Goal: Task Accomplishment & Management: Complete application form

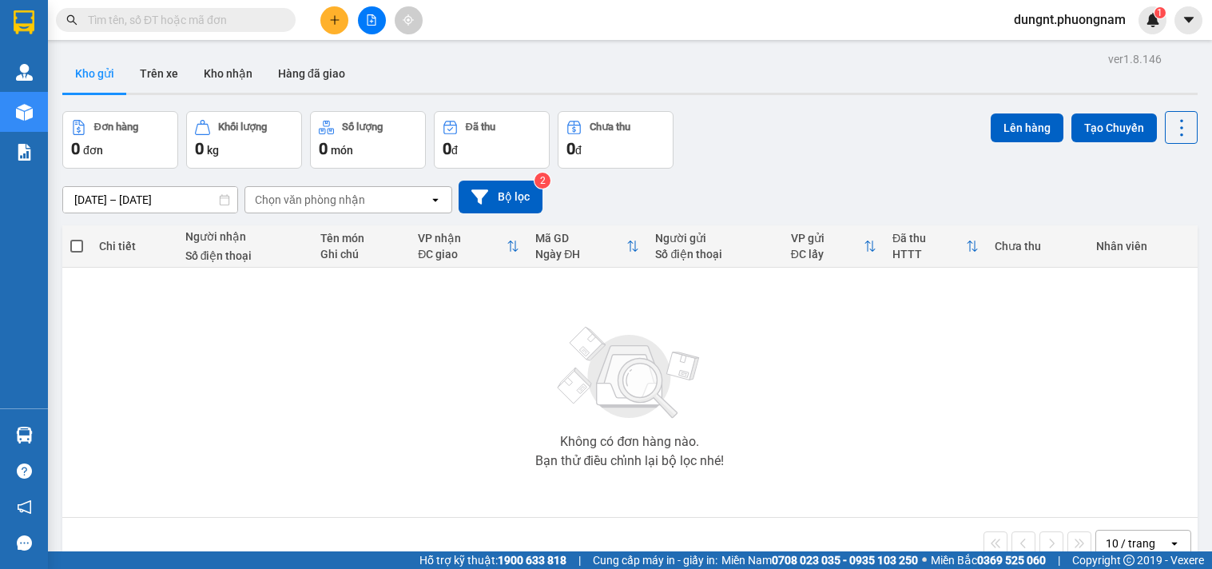
click at [276, 16] on span at bounding box center [176, 20] width 240 height 24
click at [224, 5] on div "Kết quả tìm kiếm ( 7188 ) Bộ lọc Mã ĐH Trạng thái Món hàng Tổng cước Chưa cước …" at bounding box center [606, 20] width 1212 height 40
click at [222, 14] on input "text" at bounding box center [182, 20] width 189 height 18
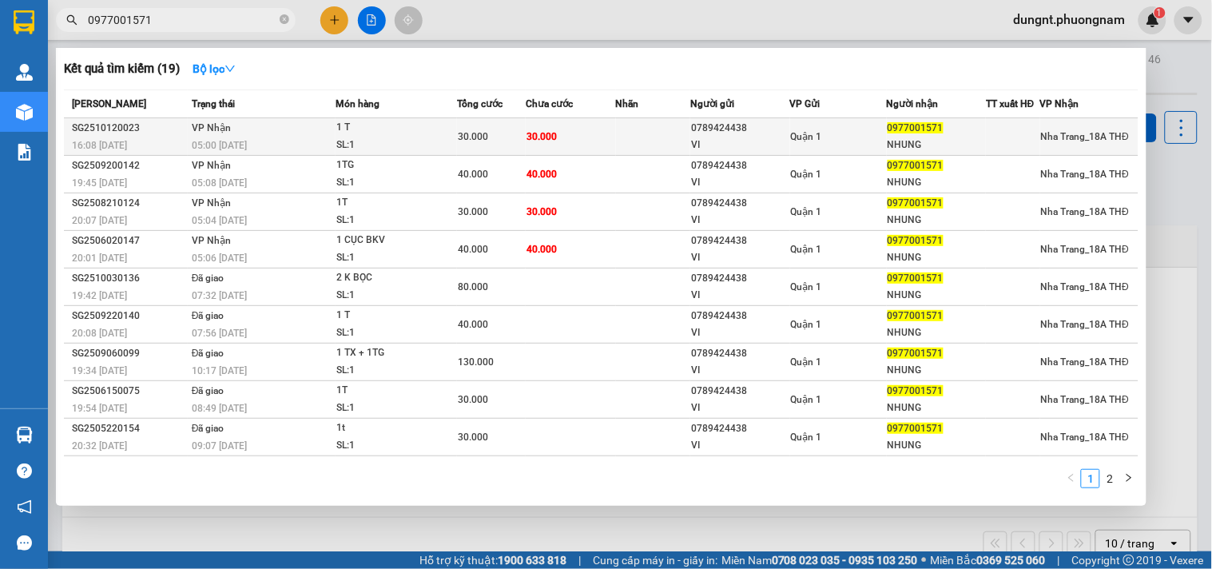
type input "0977001571"
click at [362, 133] on div "1 T" at bounding box center [396, 128] width 120 height 18
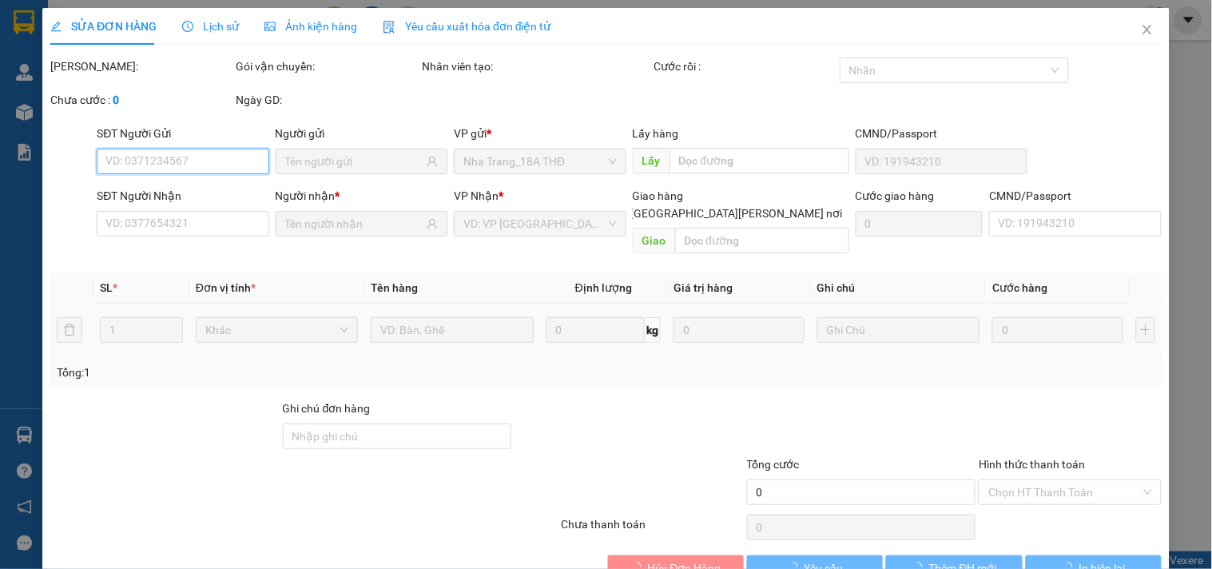
type input "0789424438"
type input "VI"
type input "0977001571"
type input "NHUNG"
type input "30.000"
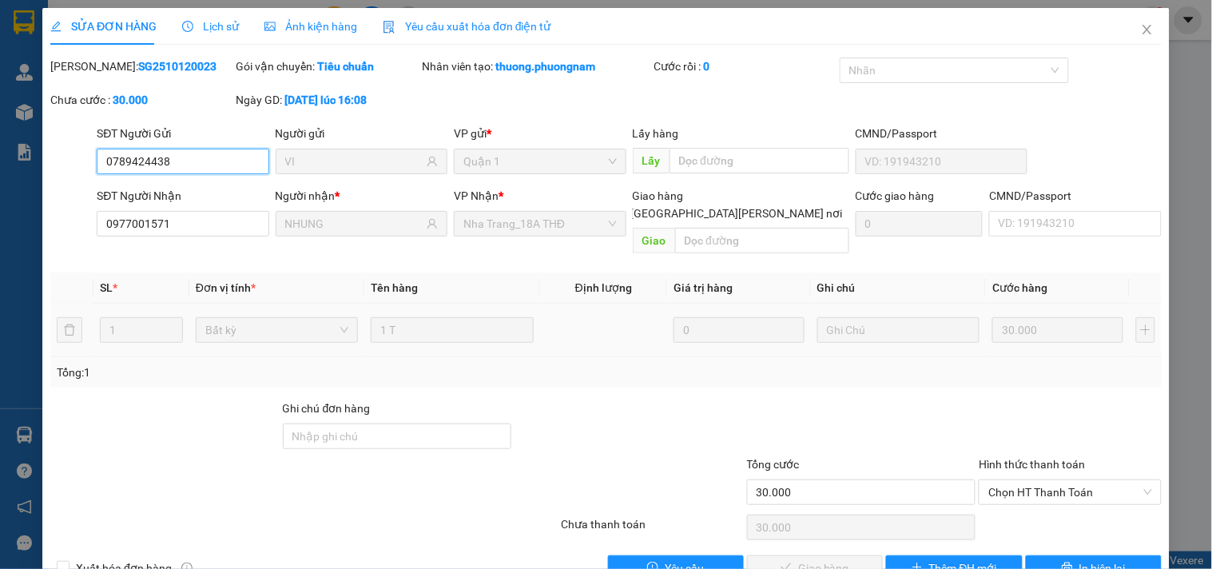
scroll to position [26, 0]
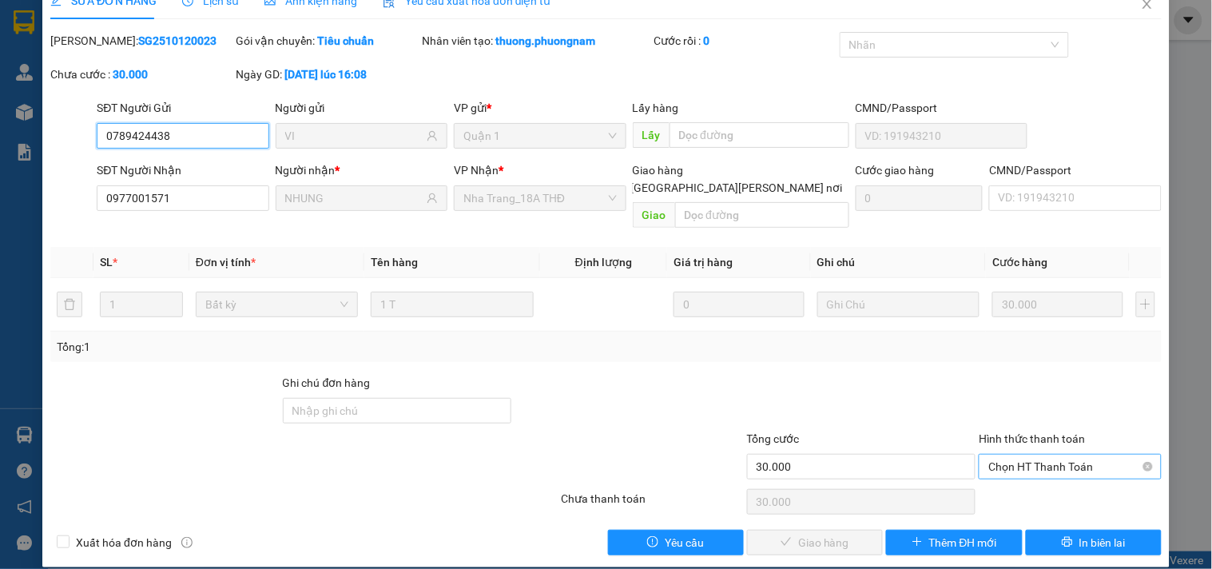
click at [1010, 455] on span "Chọn HT Thanh Toán" at bounding box center [1069, 467] width 163 height 24
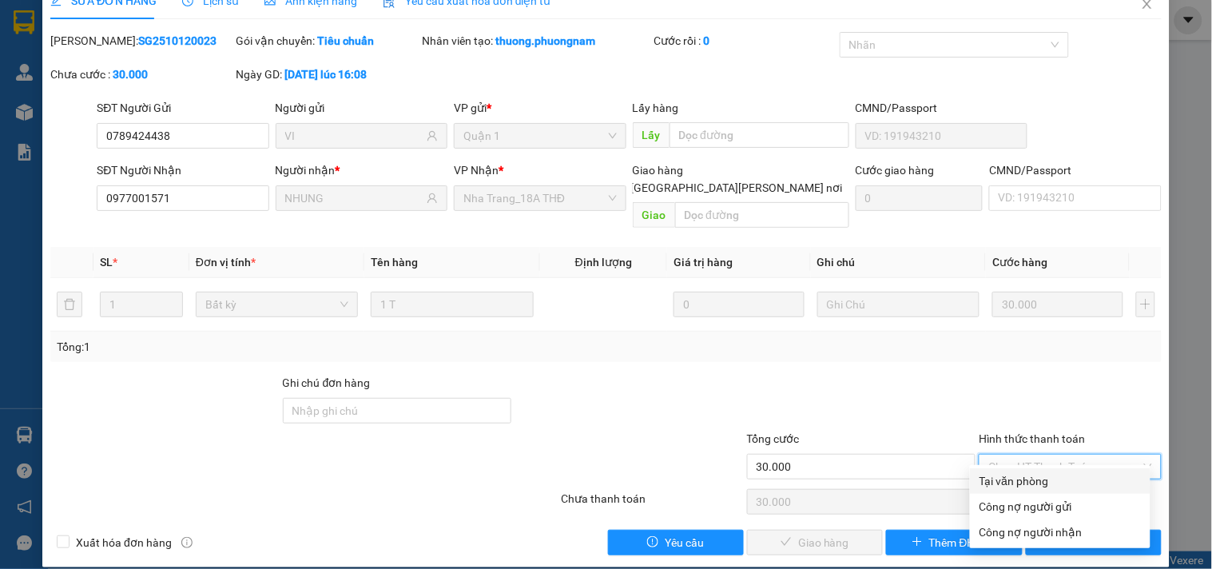
click at [1011, 474] on div "Tại văn phòng" at bounding box center [1059, 481] width 161 height 18
type input "0"
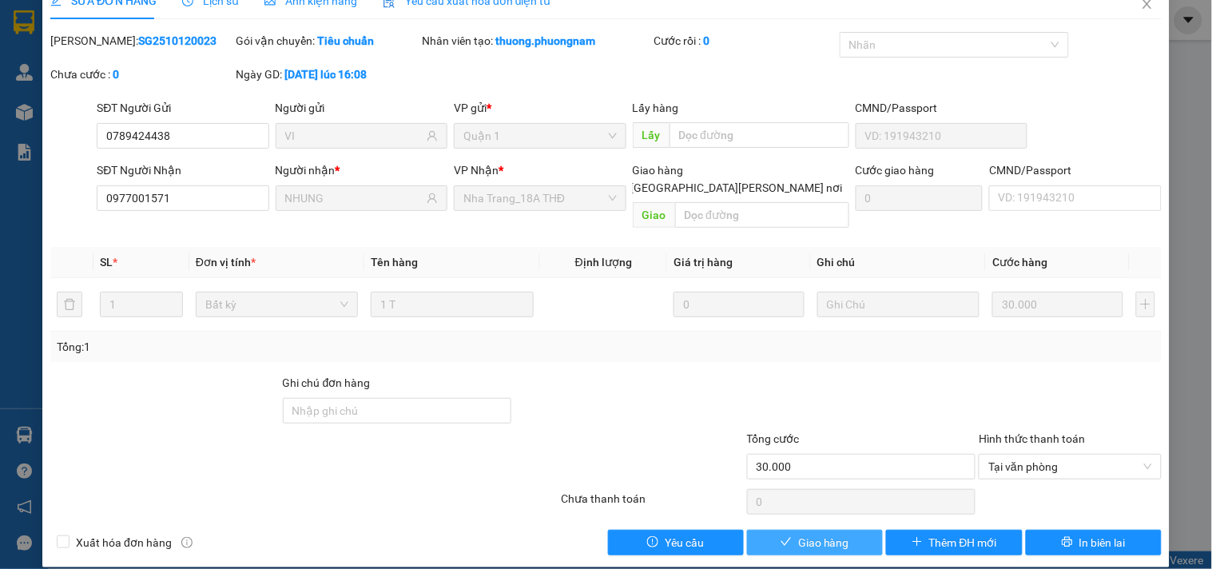
click at [829, 534] on span "Giao hàng" at bounding box center [823, 543] width 51 height 18
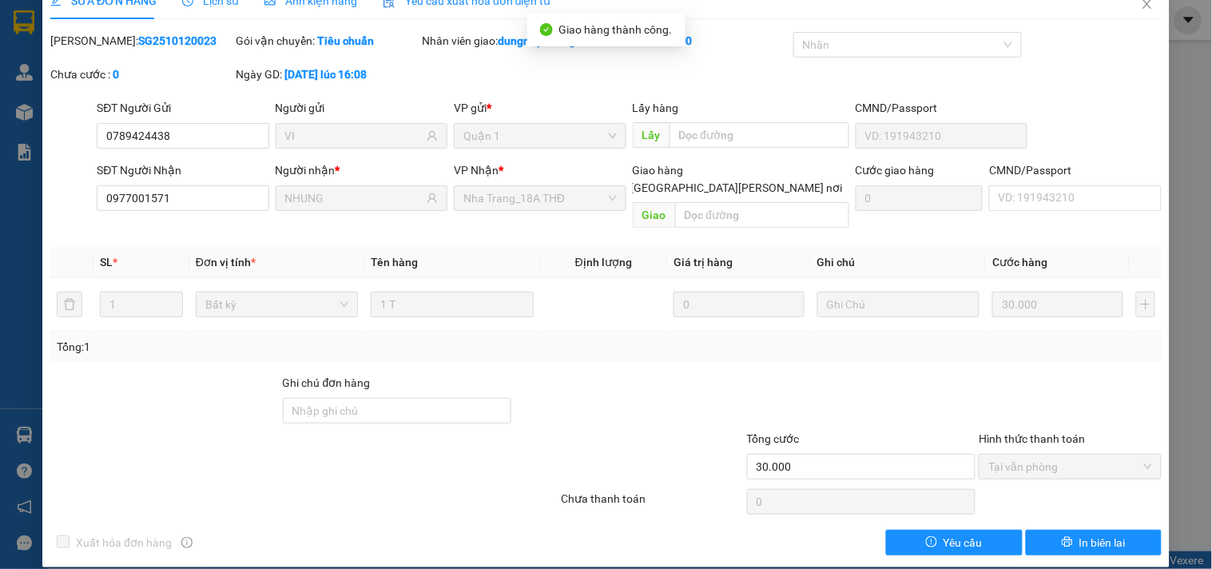
scroll to position [0, 0]
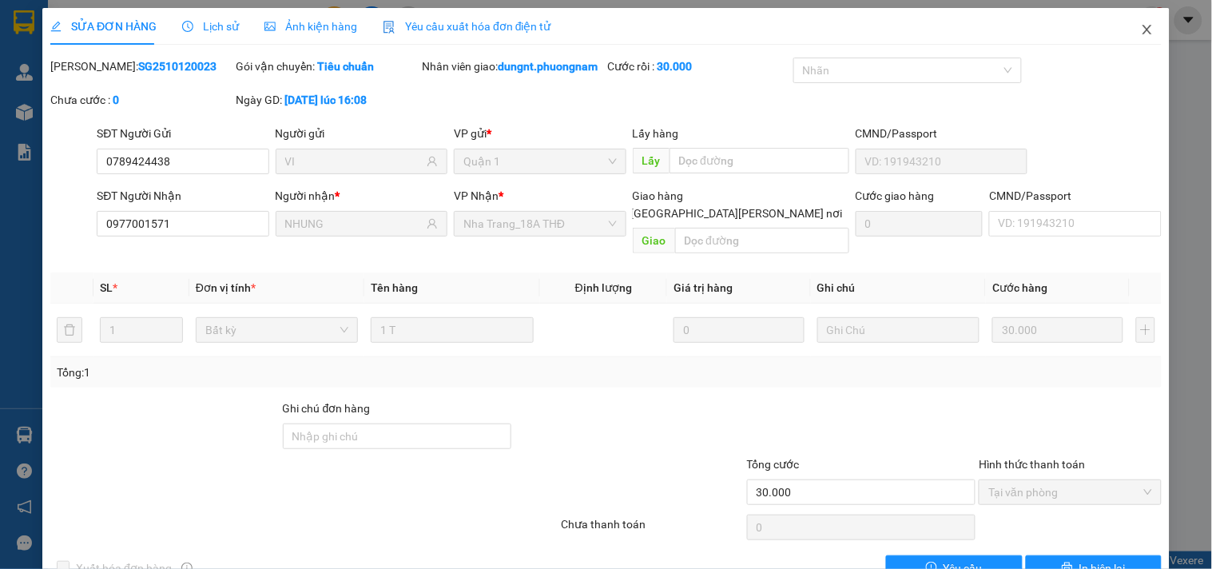
click at [1139, 19] on span "Close" at bounding box center [1147, 30] width 45 height 45
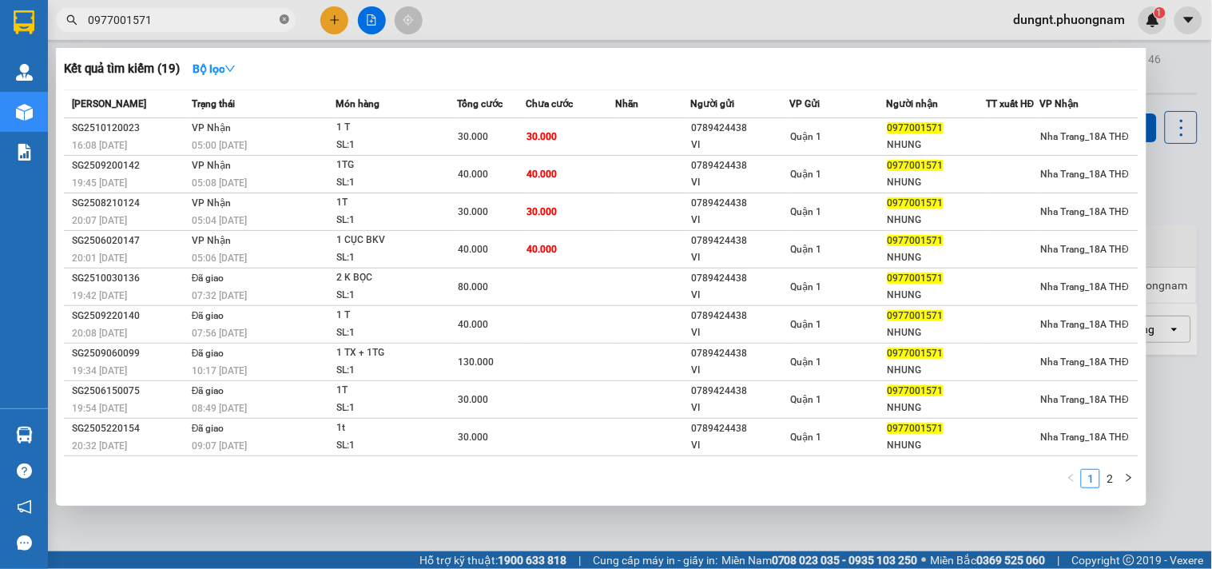
click at [285, 18] on icon "close-circle" at bounding box center [285, 19] width 10 height 10
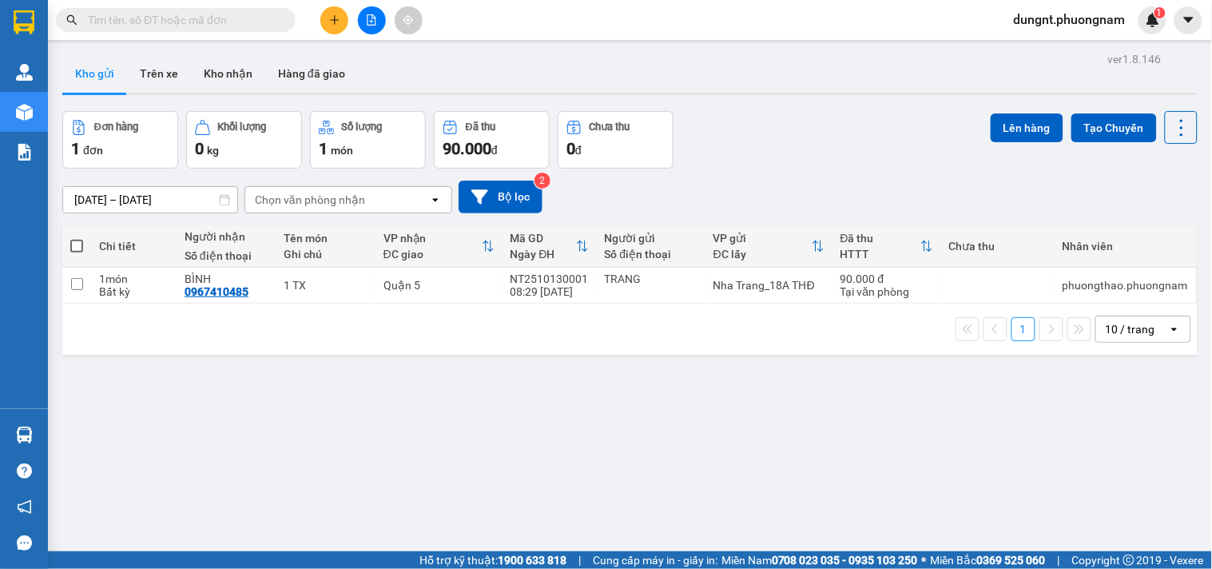
click at [197, 25] on input "text" at bounding box center [182, 20] width 189 height 18
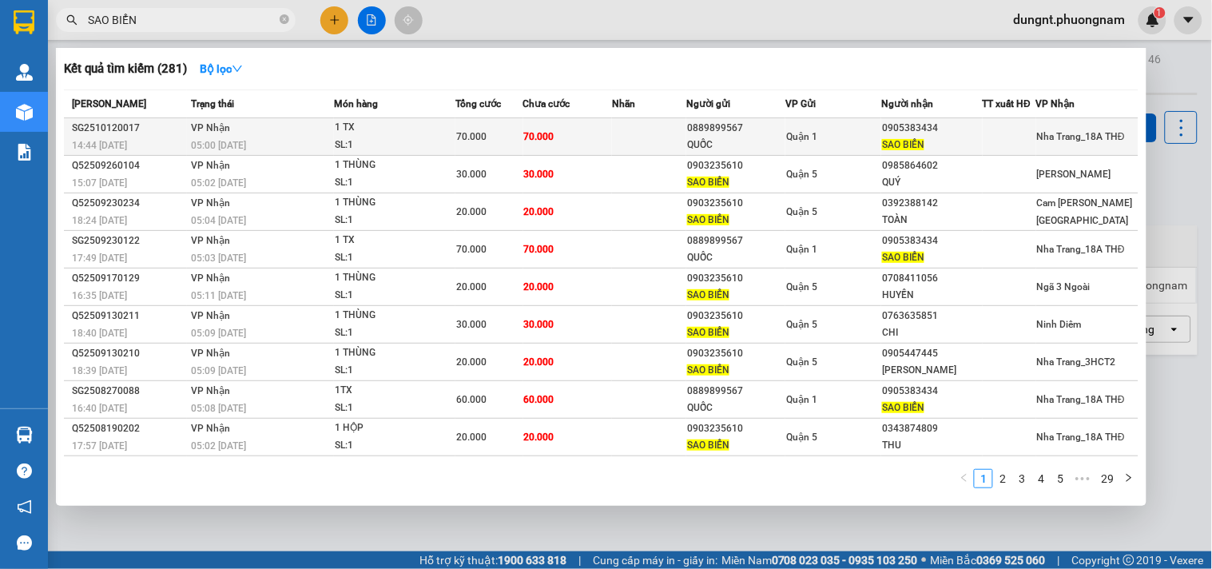
type input "SAO BIỂN"
click at [414, 133] on div "1 TX" at bounding box center [395, 128] width 120 height 18
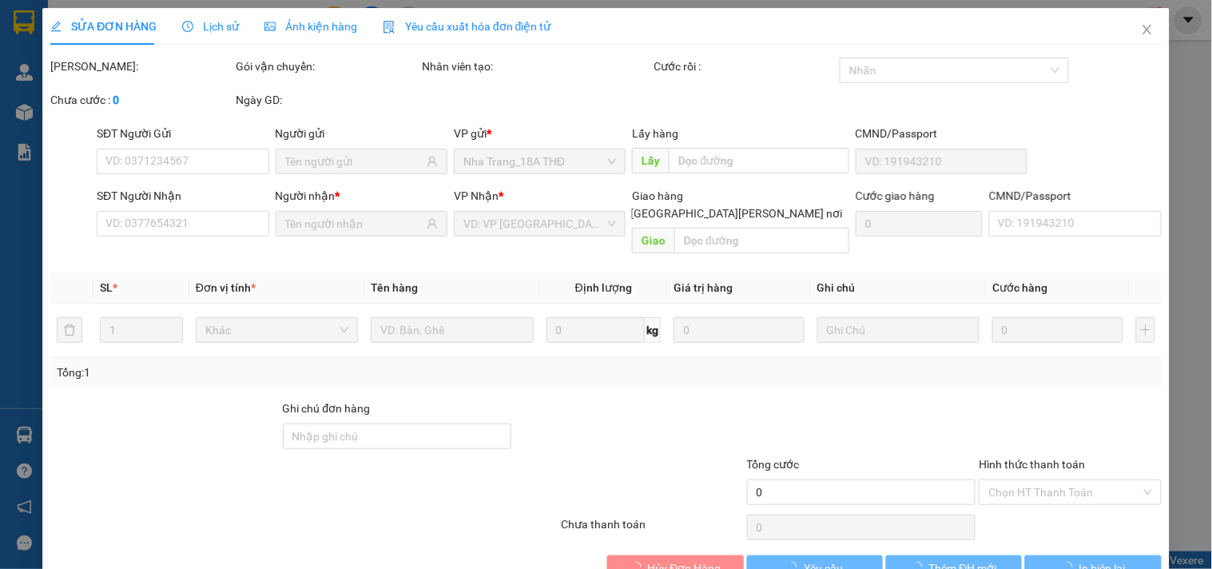
type input "0889899567"
type input "QUỐC"
type input "0905383434"
type input "SAO BIỂN"
type input "70.000"
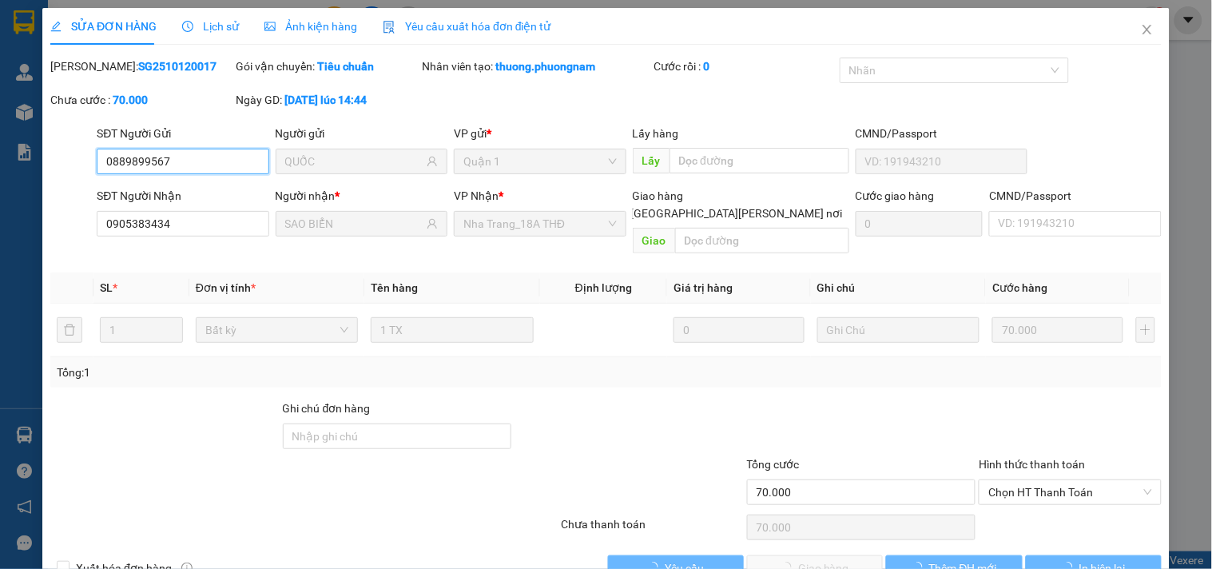
scroll to position [26, 0]
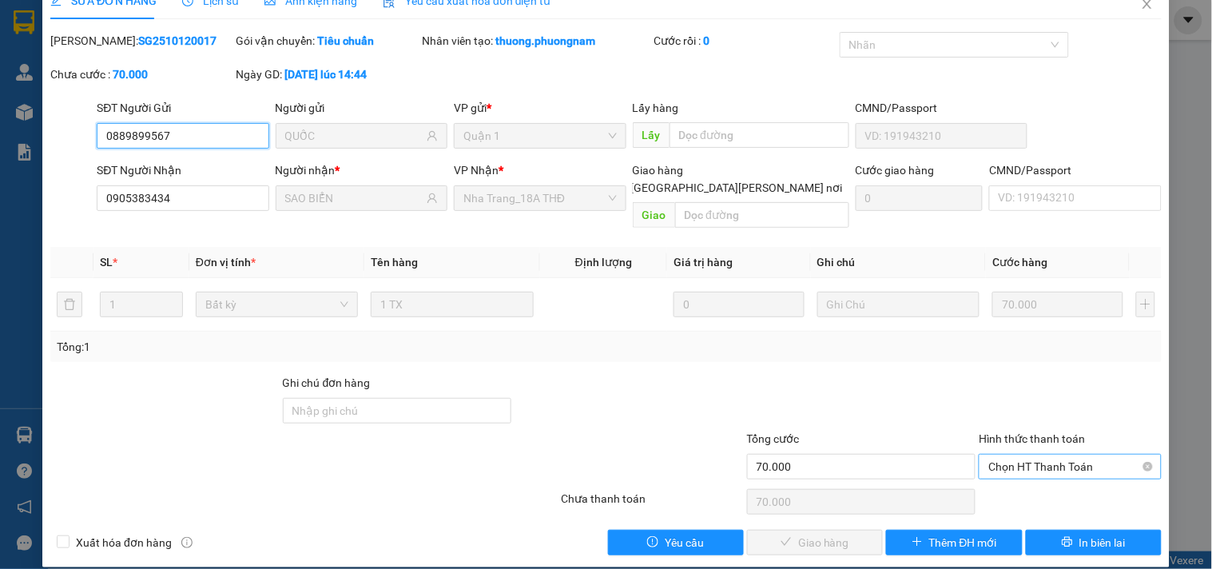
click at [1007, 455] on span "Chọn HT Thanh Toán" at bounding box center [1069, 467] width 163 height 24
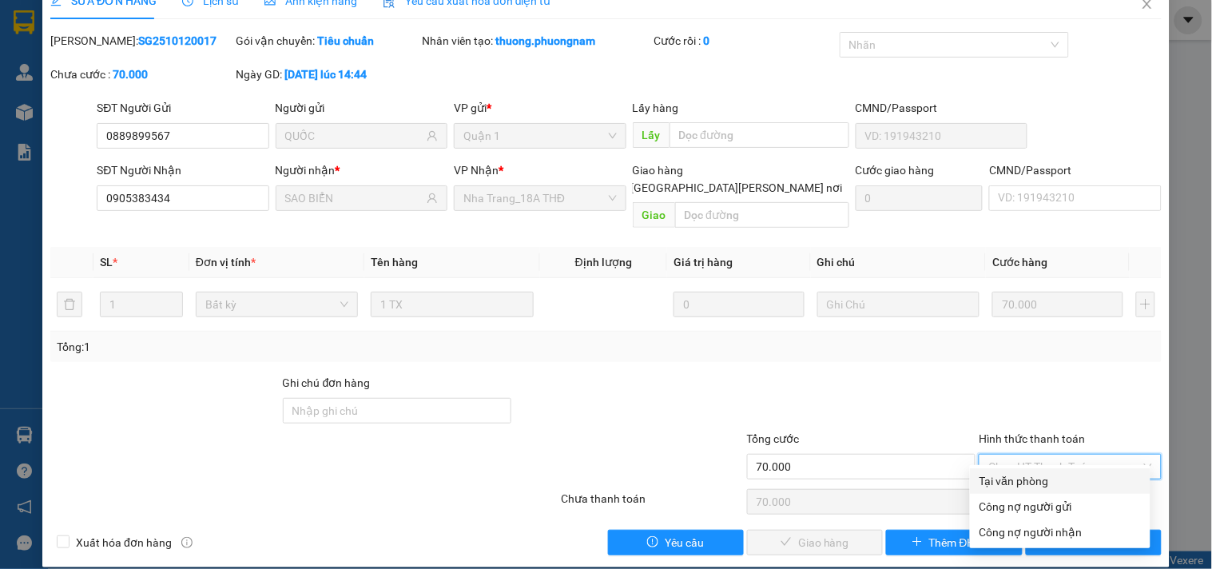
drag, startPoint x: 999, startPoint y: 475, endPoint x: 986, endPoint y: 490, distance: 19.8
click at [999, 477] on div "Tại văn phòng" at bounding box center [1059, 481] width 161 height 18
type input "0"
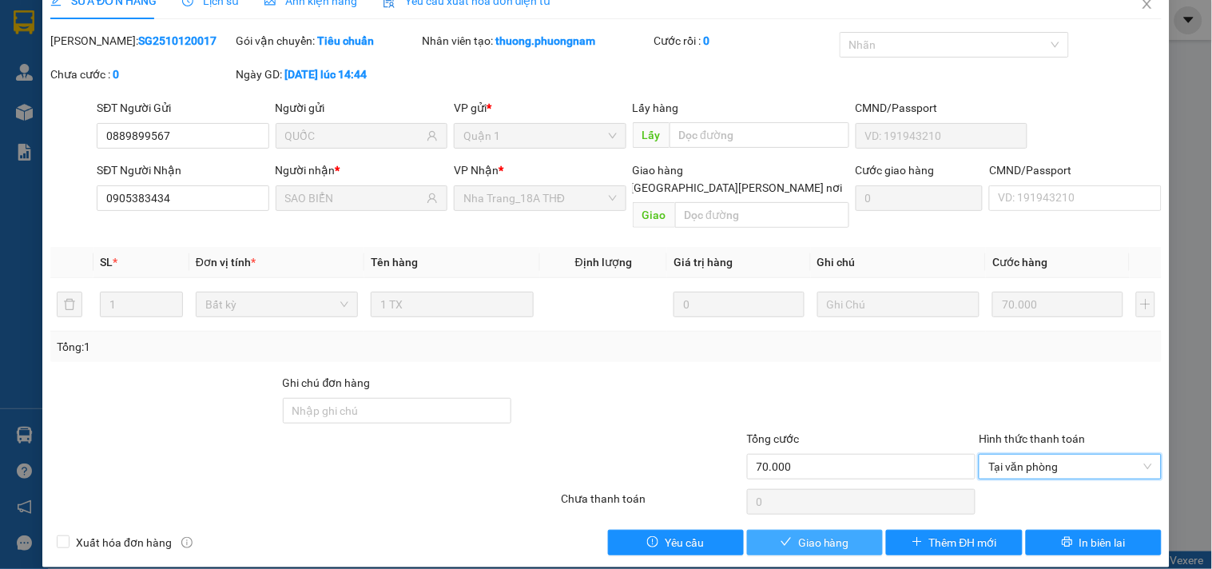
click at [824, 534] on span "Giao hàng" at bounding box center [823, 543] width 51 height 18
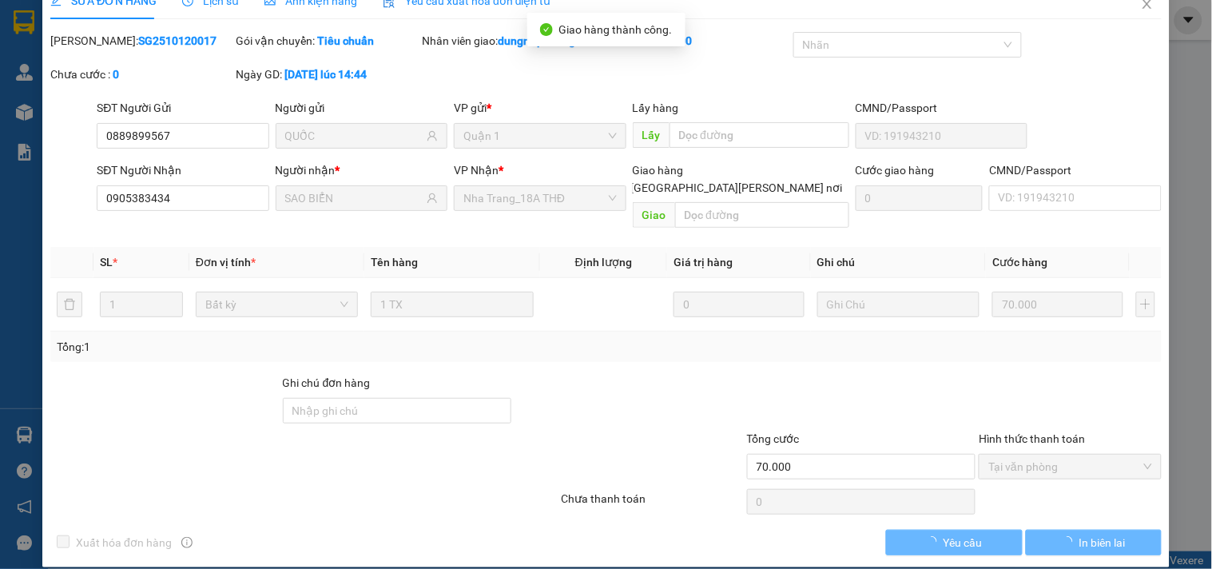
scroll to position [0, 0]
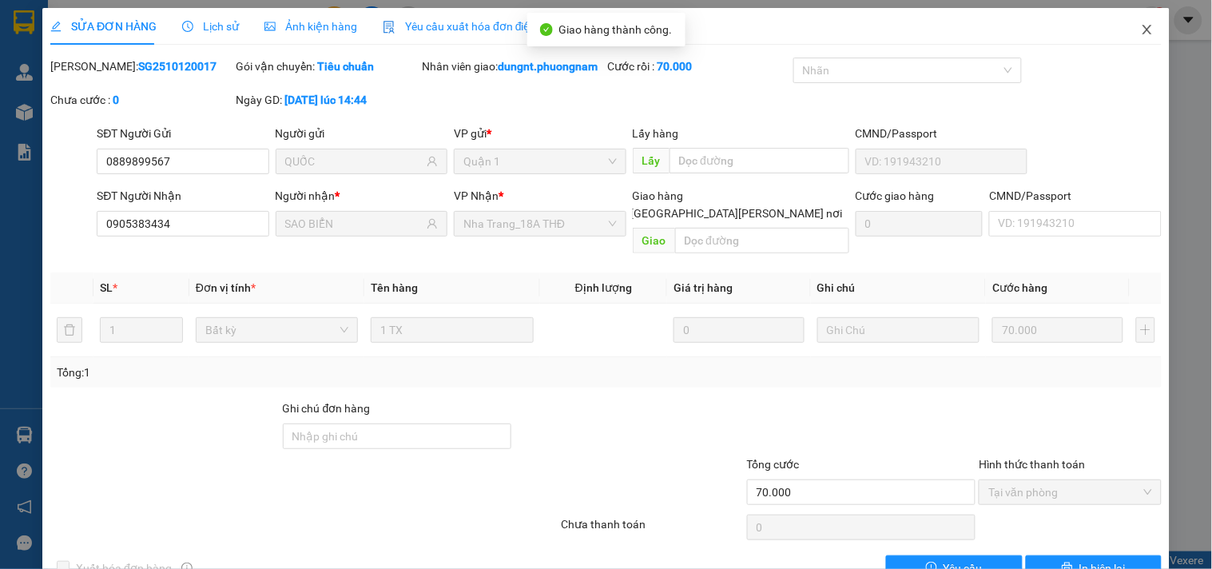
click at [1142, 27] on icon "close" at bounding box center [1146, 30] width 9 height 10
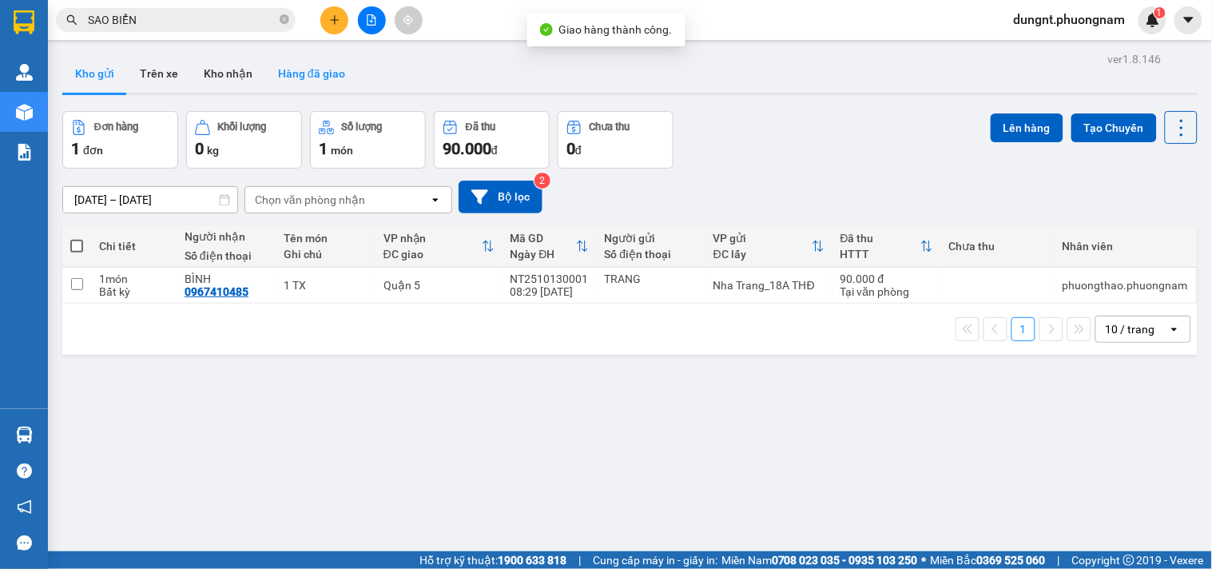
click at [316, 78] on button "Hàng đã giao" at bounding box center [311, 73] width 93 height 38
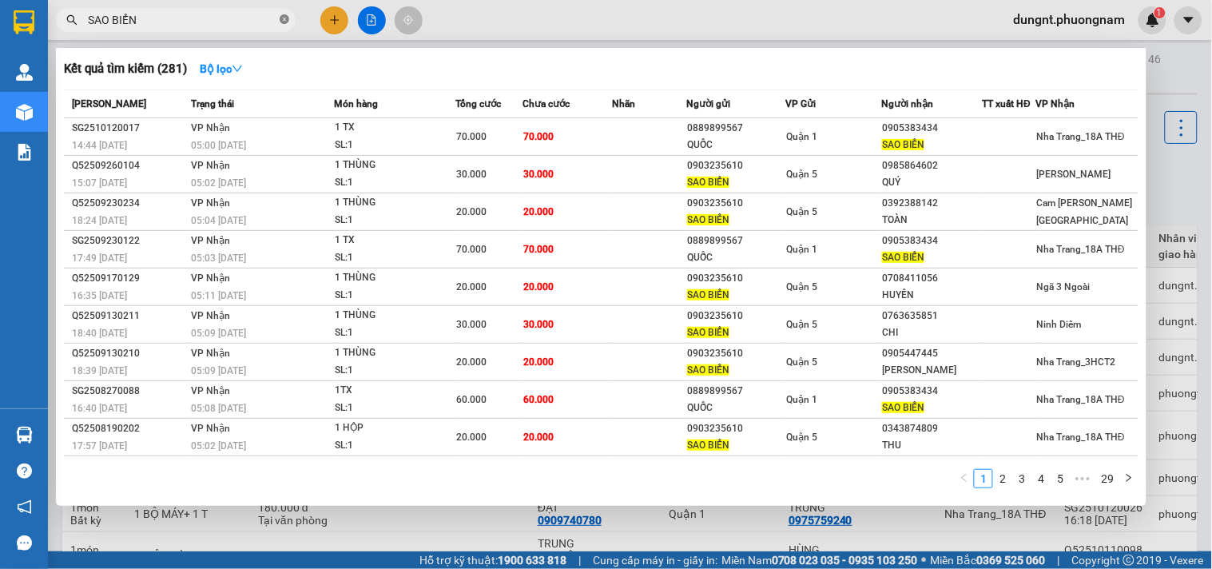
click at [283, 18] on icon "close-circle" at bounding box center [285, 19] width 10 height 10
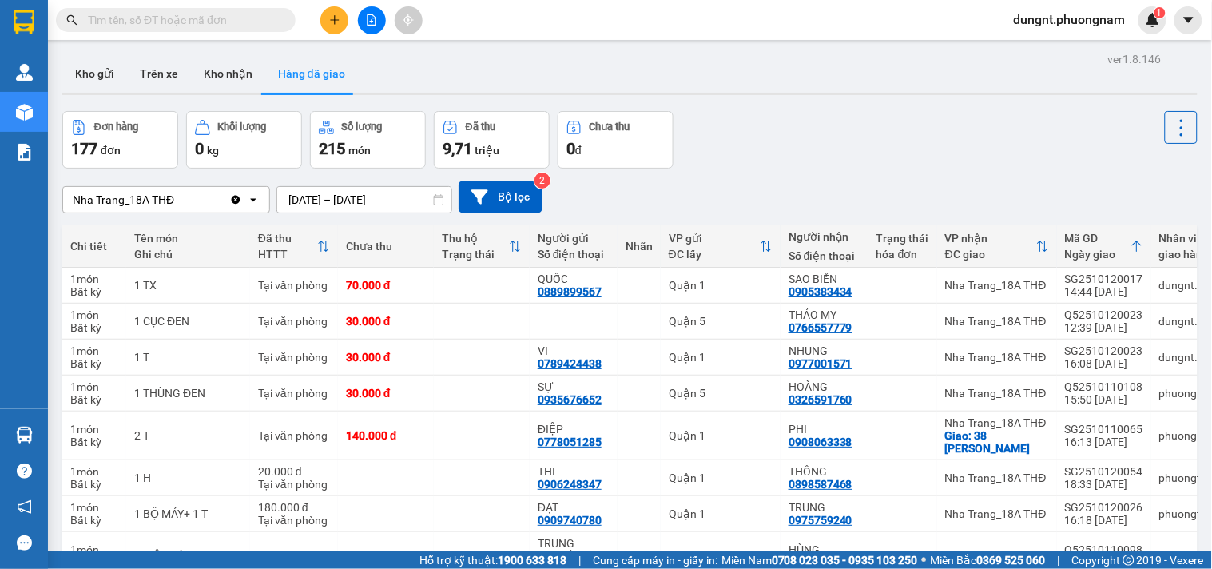
click at [246, 21] on input "text" at bounding box center [182, 20] width 189 height 18
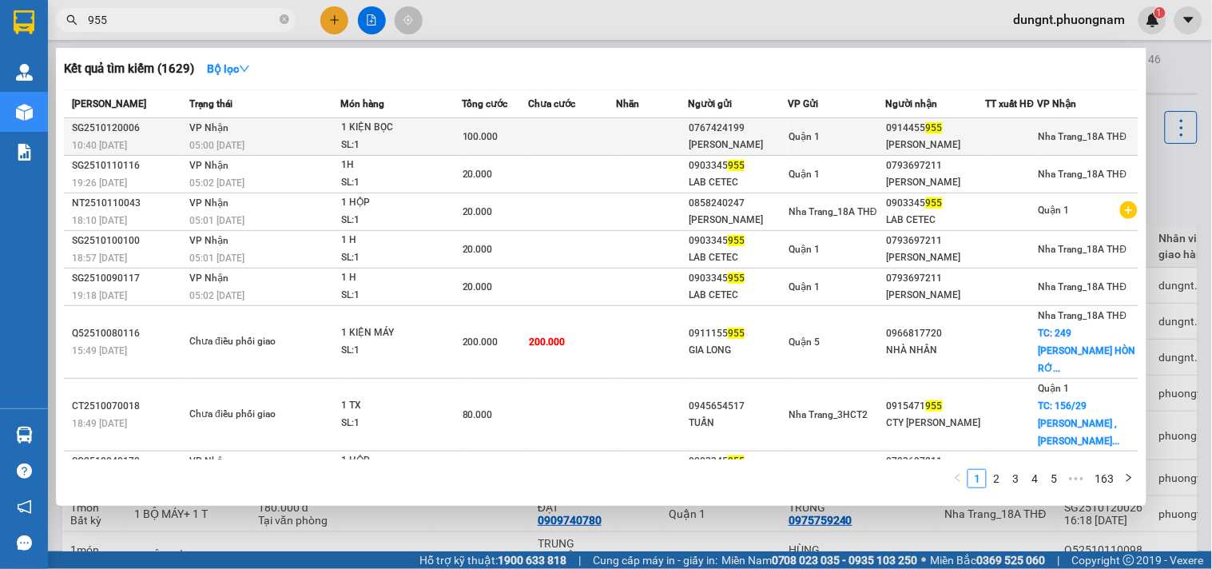
type input "955"
click at [545, 137] on td at bounding box center [573, 137] width 88 height 38
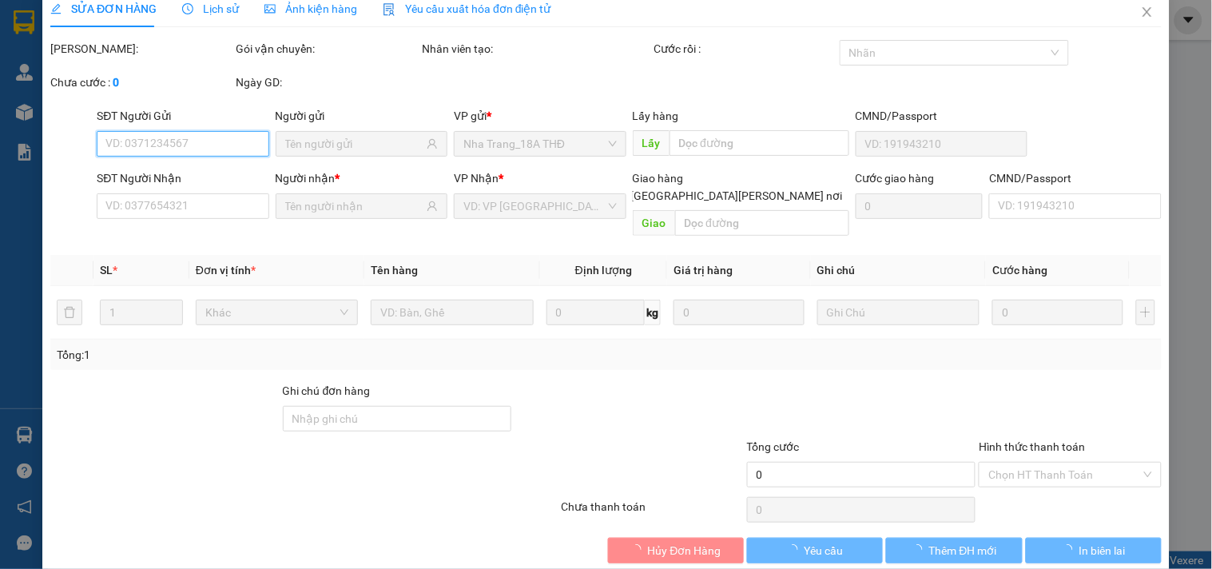
scroll to position [26, 0]
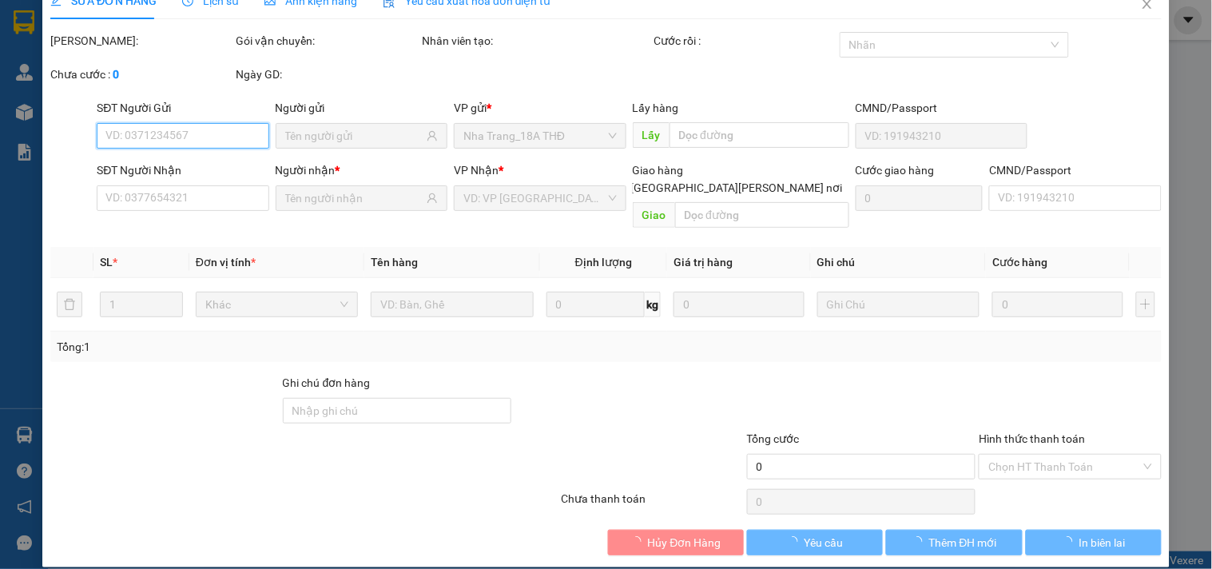
type input "0767424199"
type input "NHẬT MINH"
type input "0914455955"
type input "LỆ SEN"
type input "100.000"
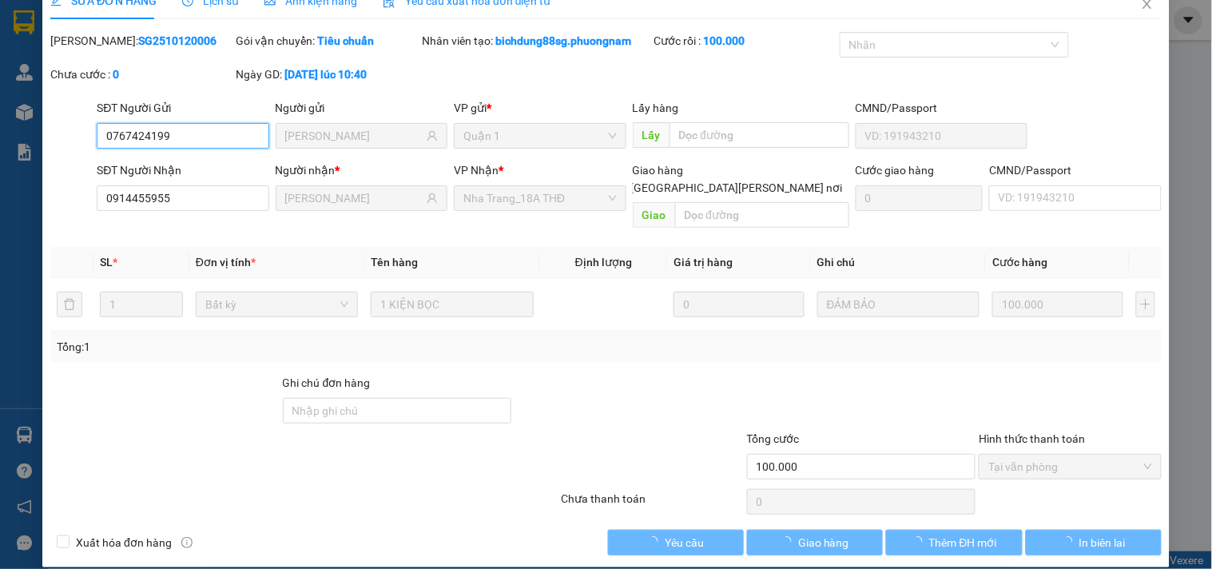
click at [1041, 455] on span "Tại văn phòng" at bounding box center [1069, 467] width 163 height 24
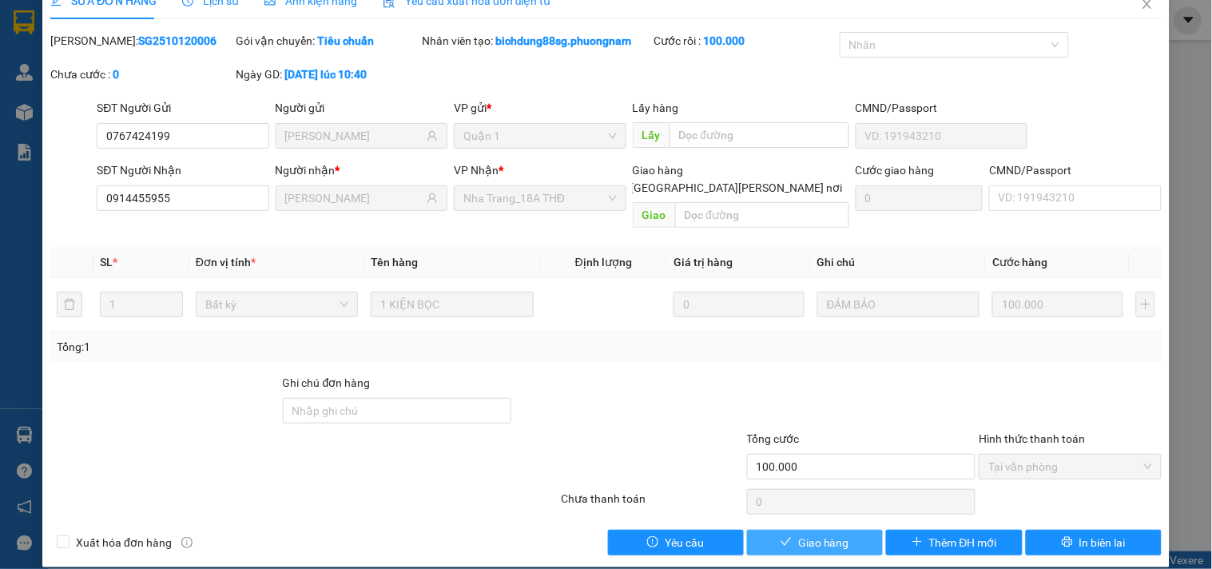
click at [798, 534] on span "Giao hàng" at bounding box center [823, 543] width 51 height 18
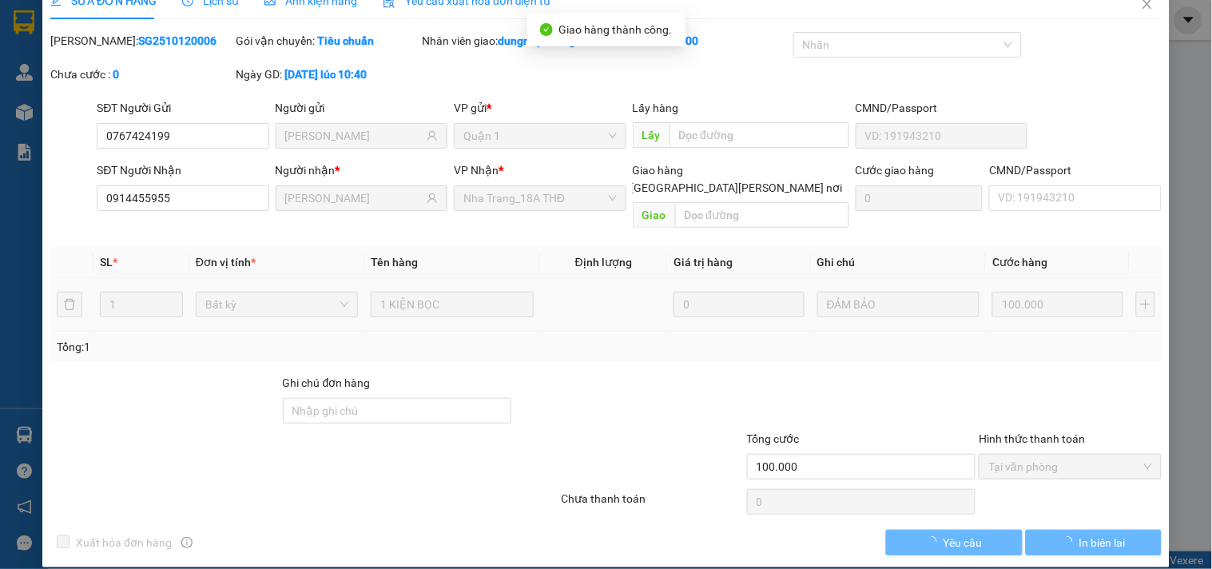
scroll to position [0, 0]
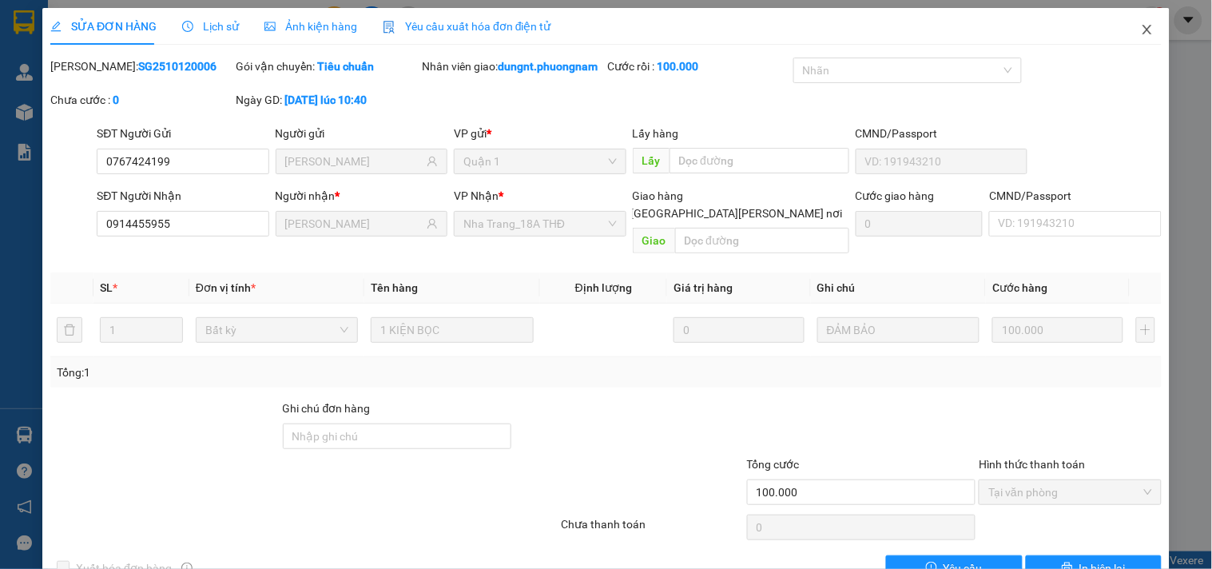
click at [1134, 20] on span "Close" at bounding box center [1147, 30] width 45 height 45
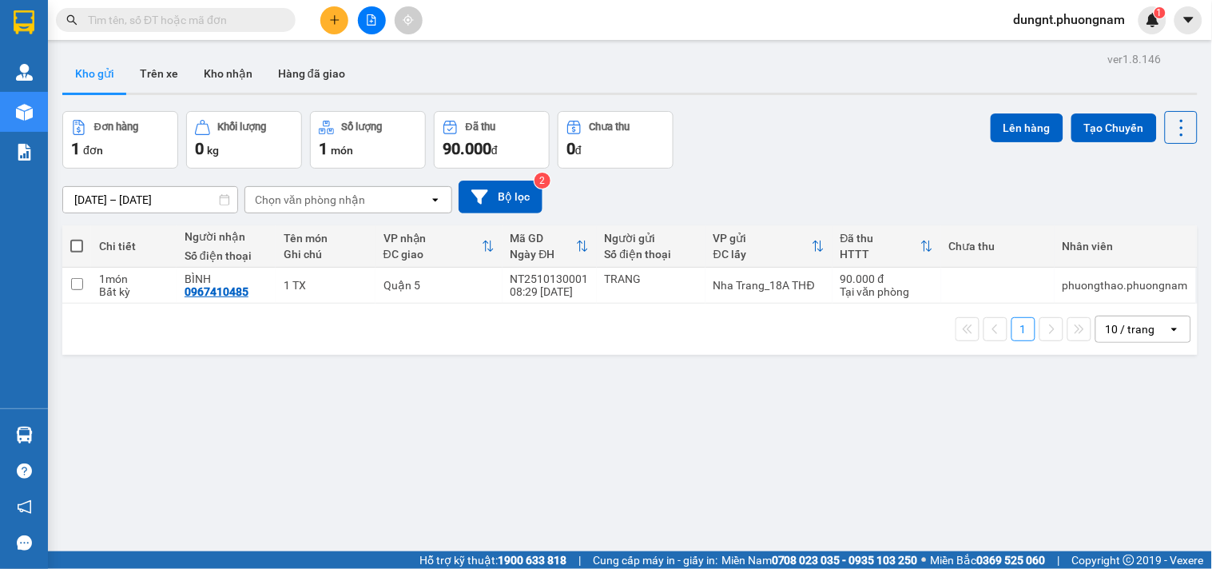
click at [211, 25] on input "text" at bounding box center [182, 20] width 189 height 18
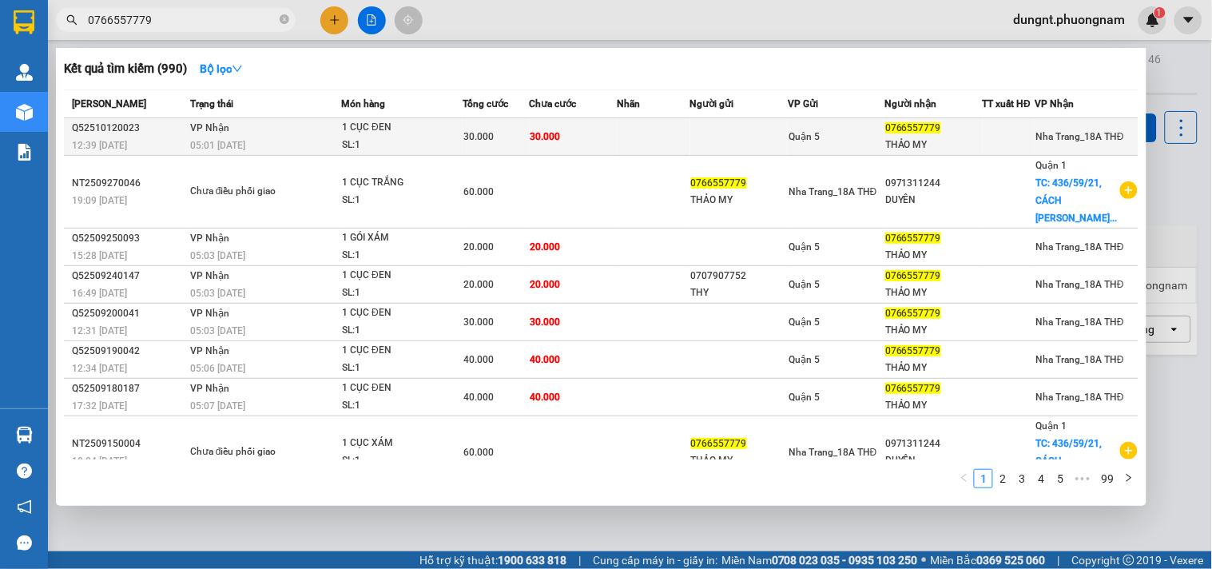
type input "0766557779"
click at [363, 139] on div "SL: 1" at bounding box center [402, 146] width 120 height 18
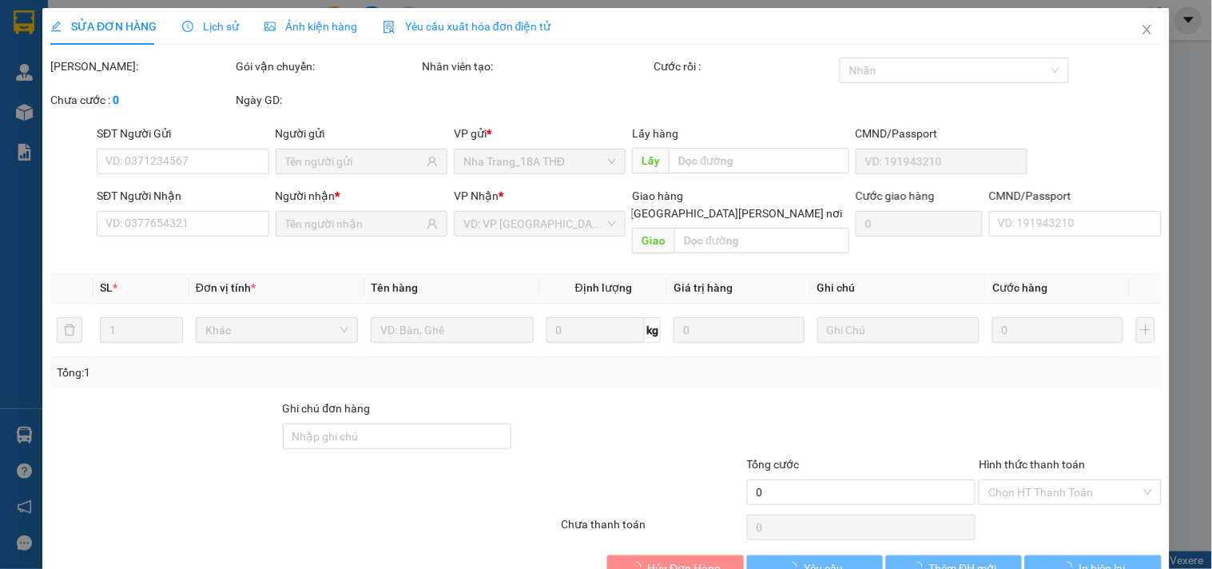
type input "0766557779"
type input "THẢO MY"
type input "30.000"
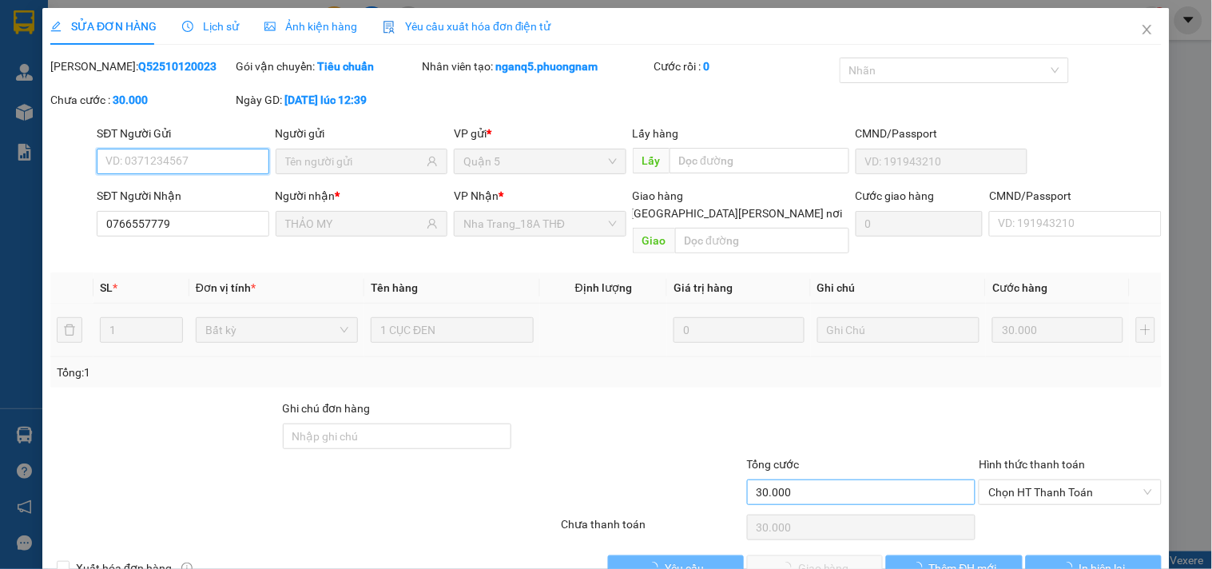
scroll to position [26, 0]
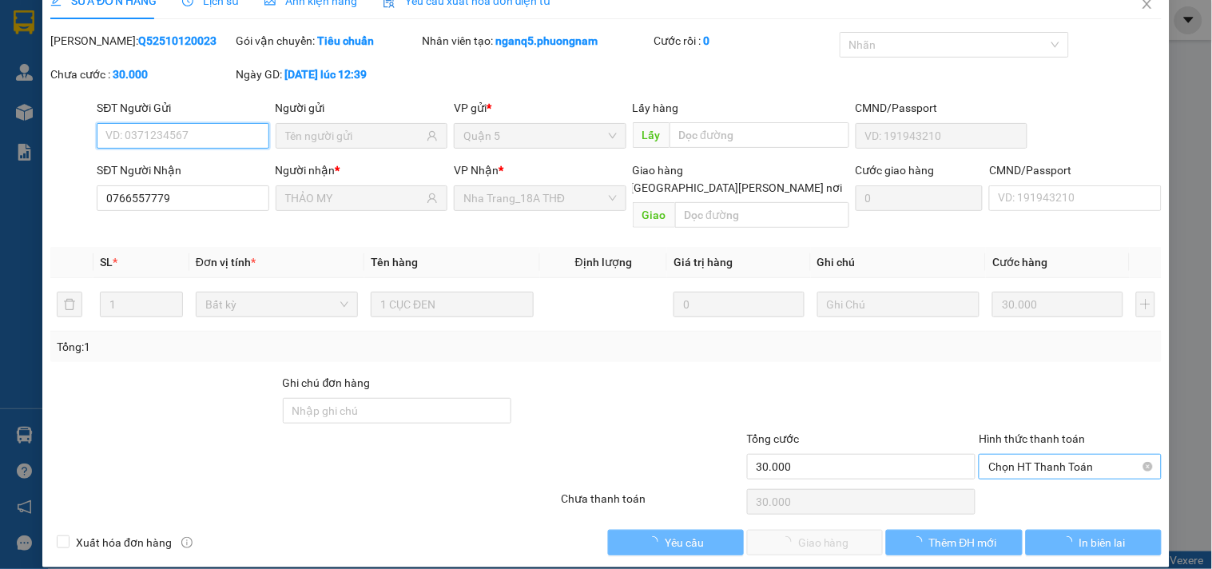
click at [989, 455] on span "Chọn HT Thanh Toán" at bounding box center [1069, 467] width 163 height 24
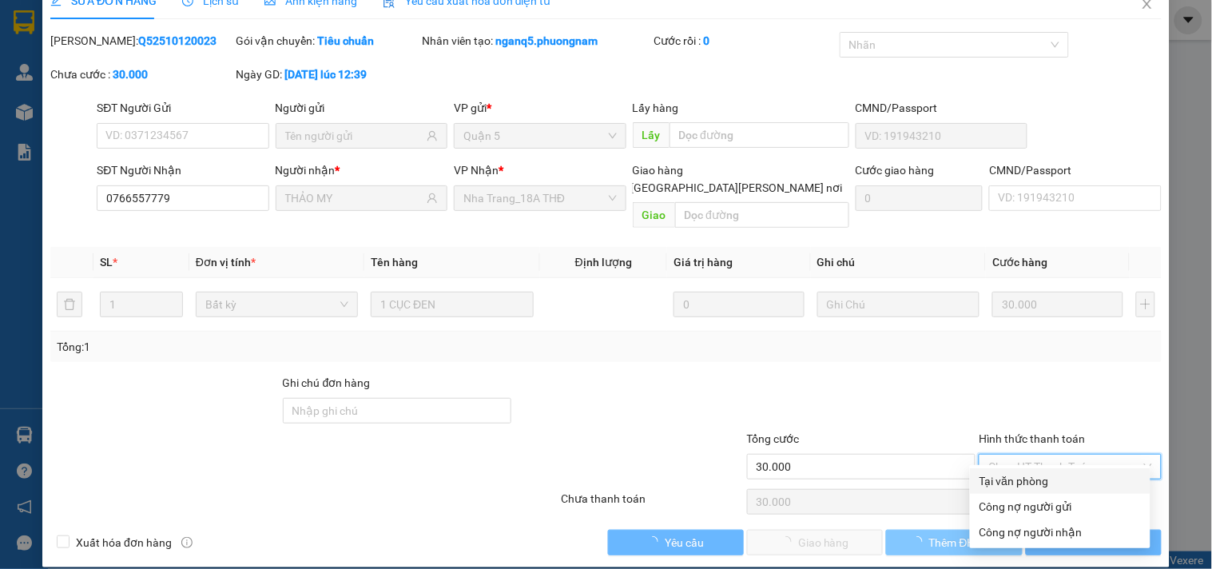
drag, startPoint x: 993, startPoint y: 478, endPoint x: 908, endPoint y: 526, distance: 97.3
click at [981, 495] on div "Tại văn [PERSON_NAME] nợ người gửi Công nợ người [PERSON_NAME]" at bounding box center [1060, 506] width 181 height 77
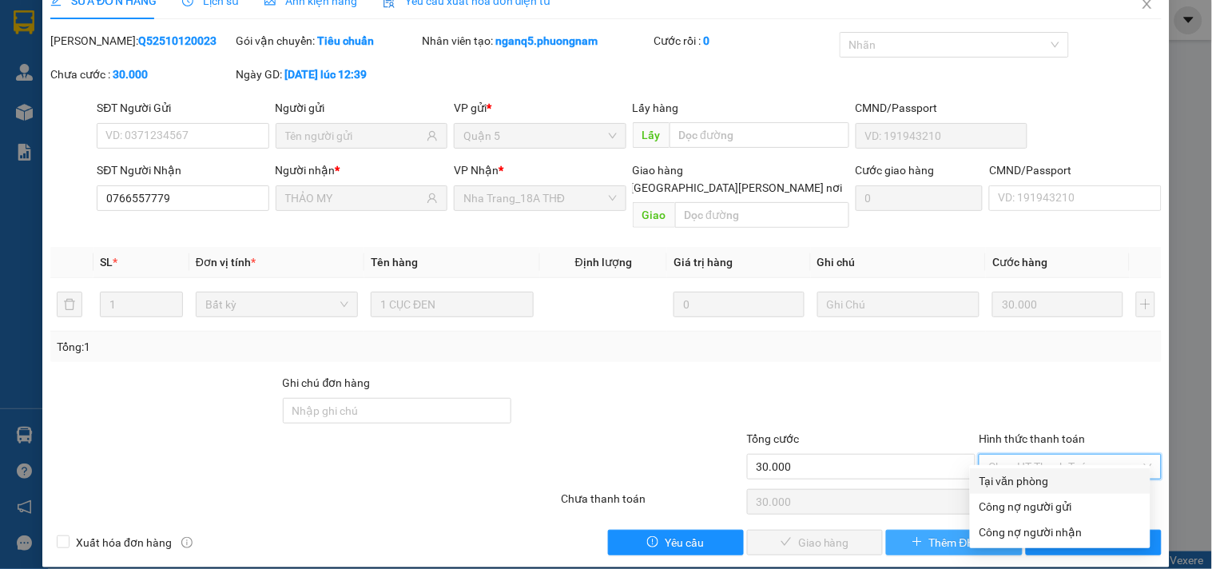
click at [999, 482] on div "Tại văn phòng" at bounding box center [1059, 481] width 161 height 18
type input "0"
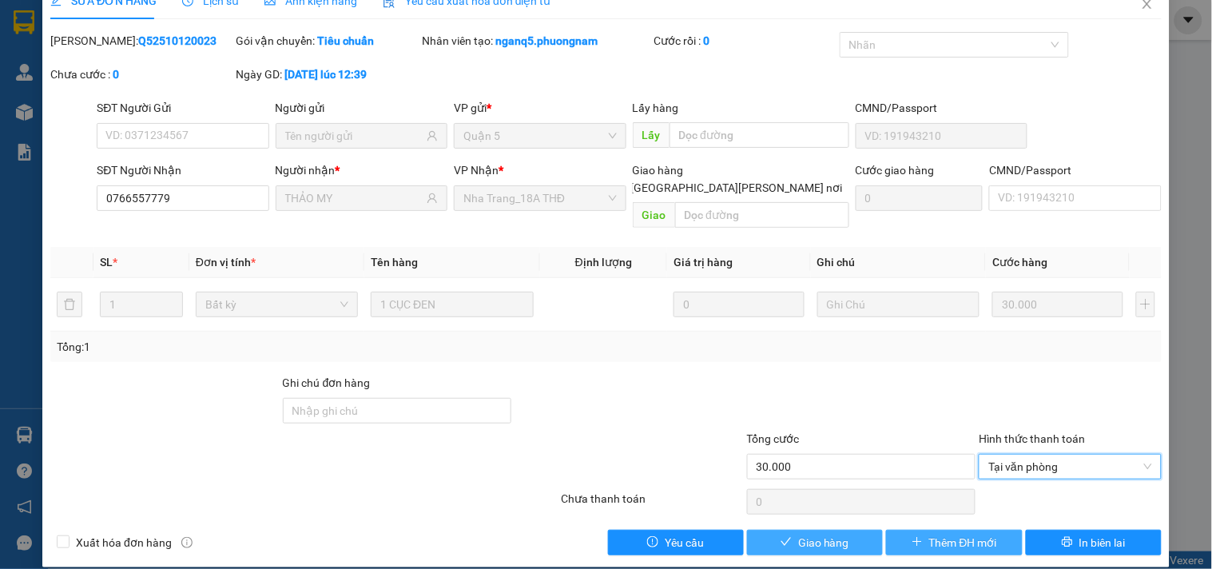
click at [831, 534] on span "Giao hàng" at bounding box center [823, 543] width 51 height 18
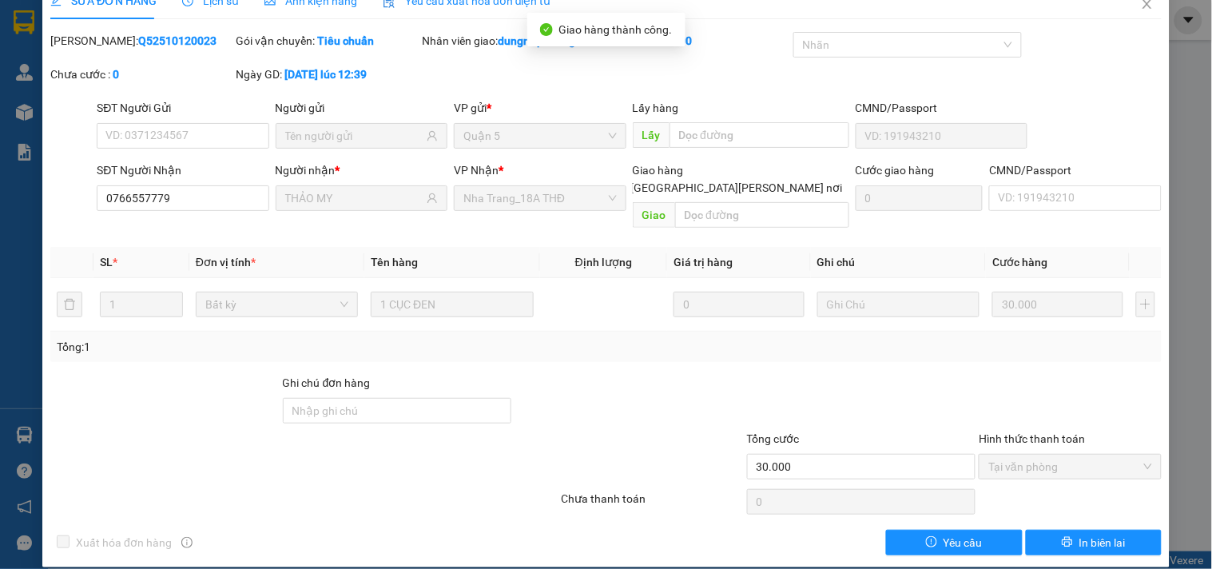
scroll to position [0, 0]
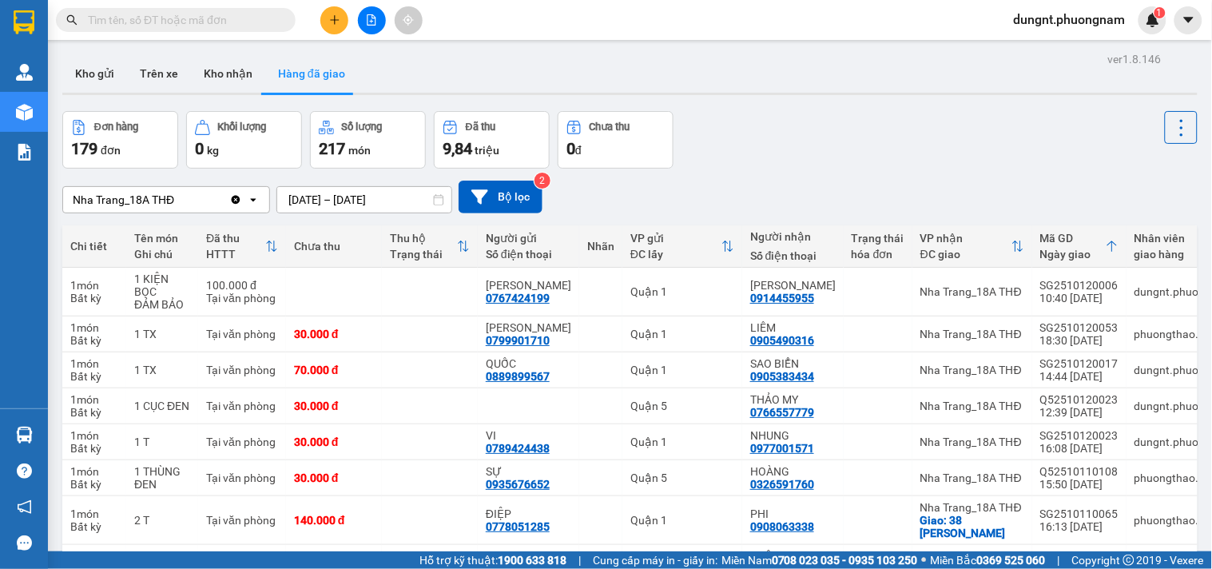
click at [312, 66] on button "Hàng đã giao" at bounding box center [311, 73] width 93 height 38
click at [308, 67] on button "Hàng đã giao" at bounding box center [311, 73] width 93 height 38
